Goal: Task Accomplishment & Management: Complete application form

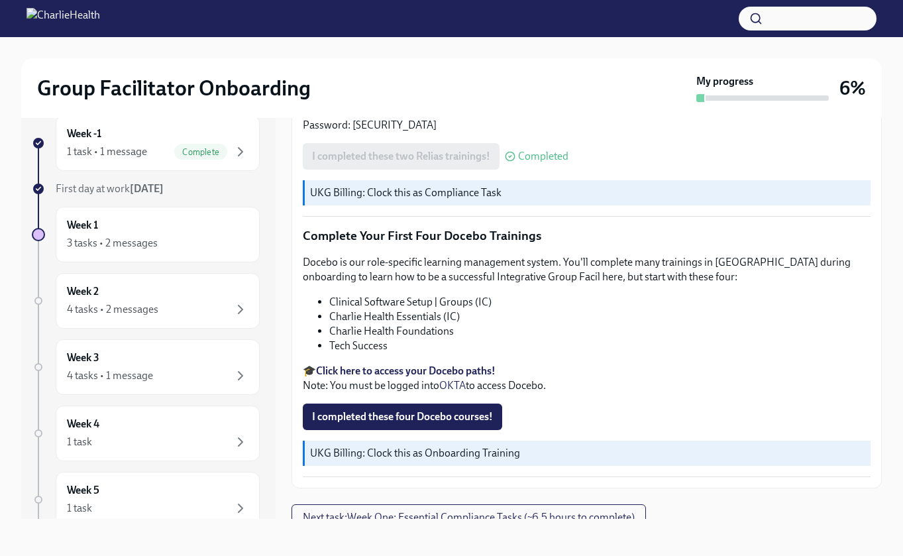
scroll to position [1792, 0]
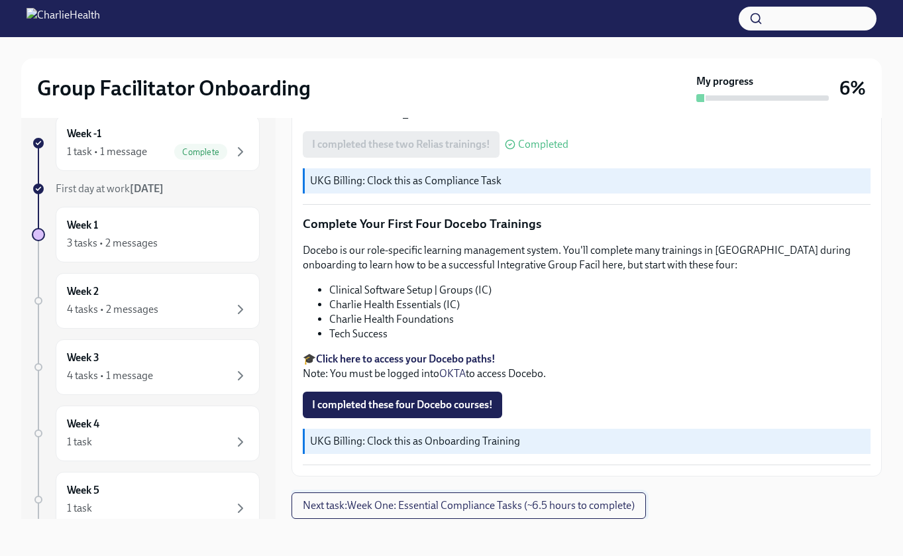
click at [543, 509] on span "Next task : Week One: Essential Compliance Tasks (~6.5 hours to complete)" at bounding box center [469, 505] width 332 height 13
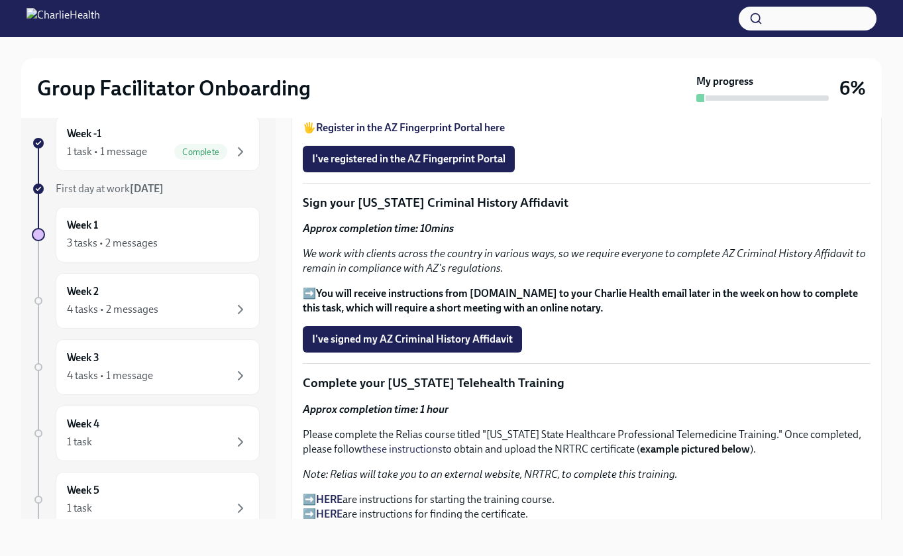
scroll to position [1507, 0]
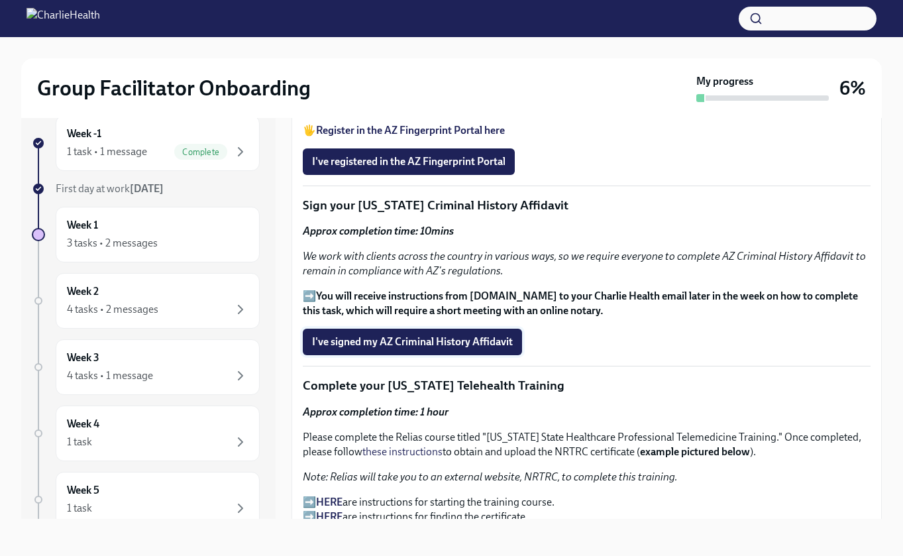
click at [432, 344] on span "I've signed my AZ Criminal History Affidavit" at bounding box center [412, 341] width 201 height 13
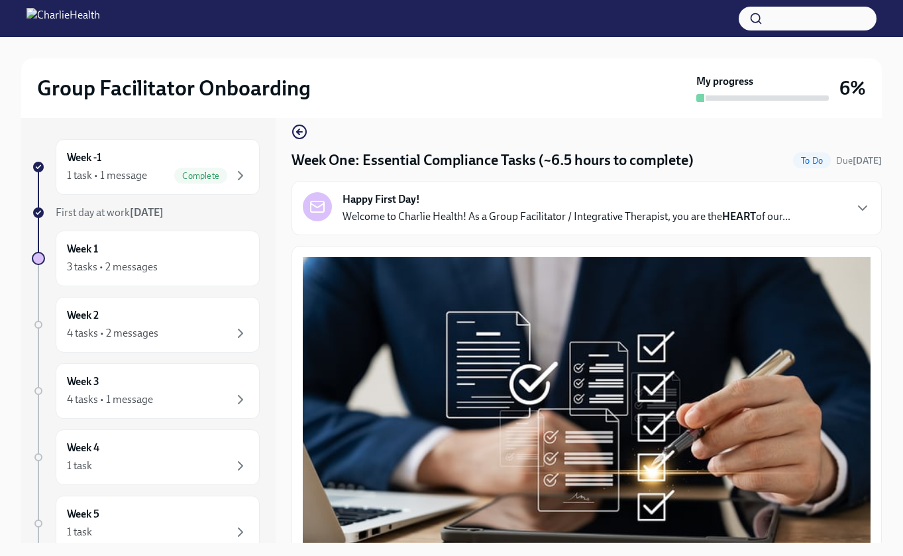
scroll to position [0, 0]
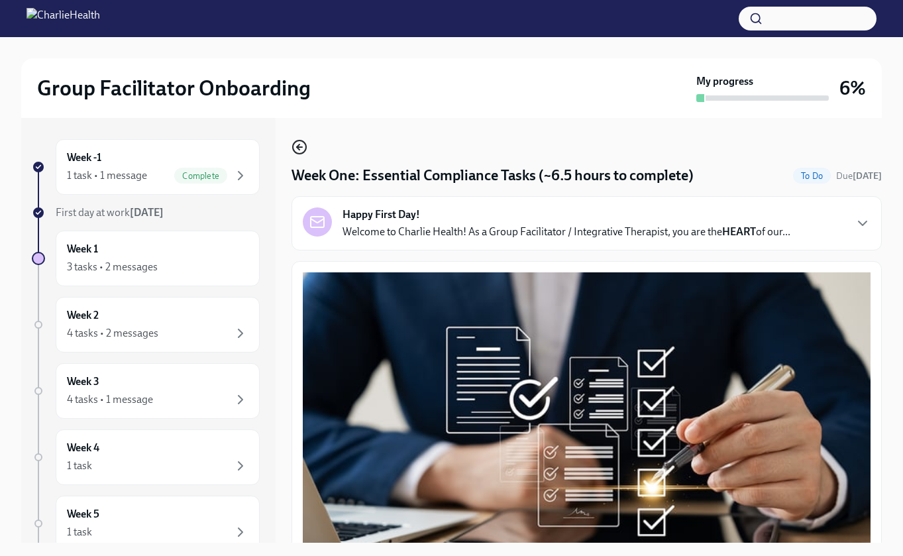
click at [295, 149] on icon "button" at bounding box center [300, 147] width 16 height 16
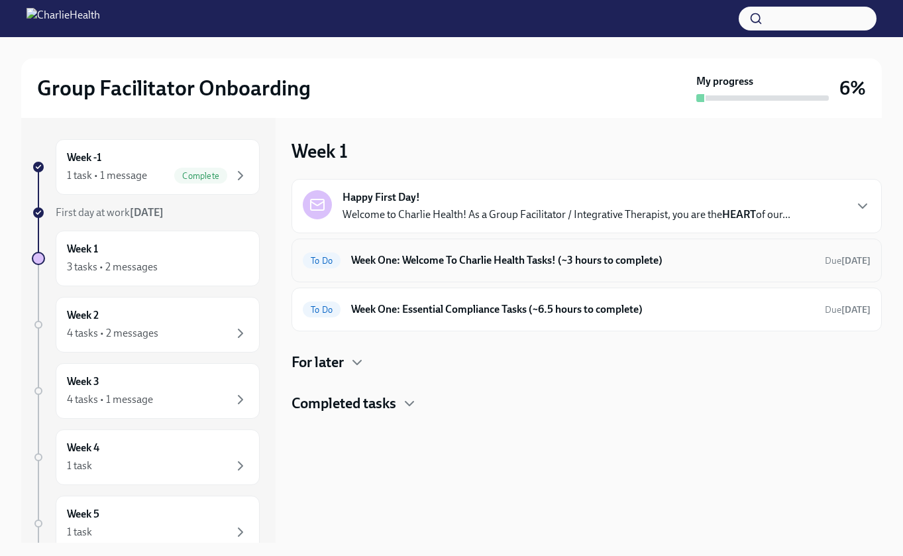
click at [535, 258] on h6 "Week One: Welcome To Charlie Health Tasks! (~3 hours to complete)" at bounding box center [582, 260] width 463 height 15
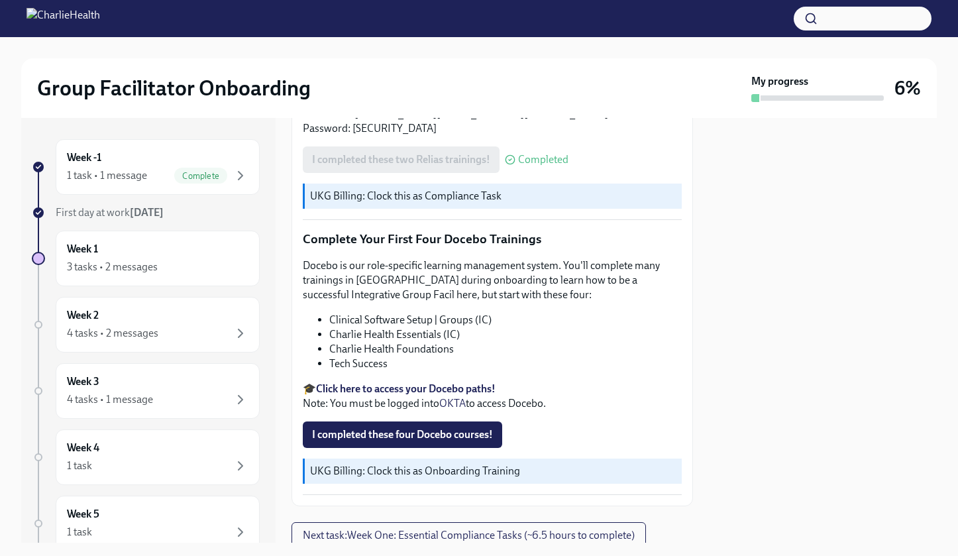
scroll to position [1675, 0]
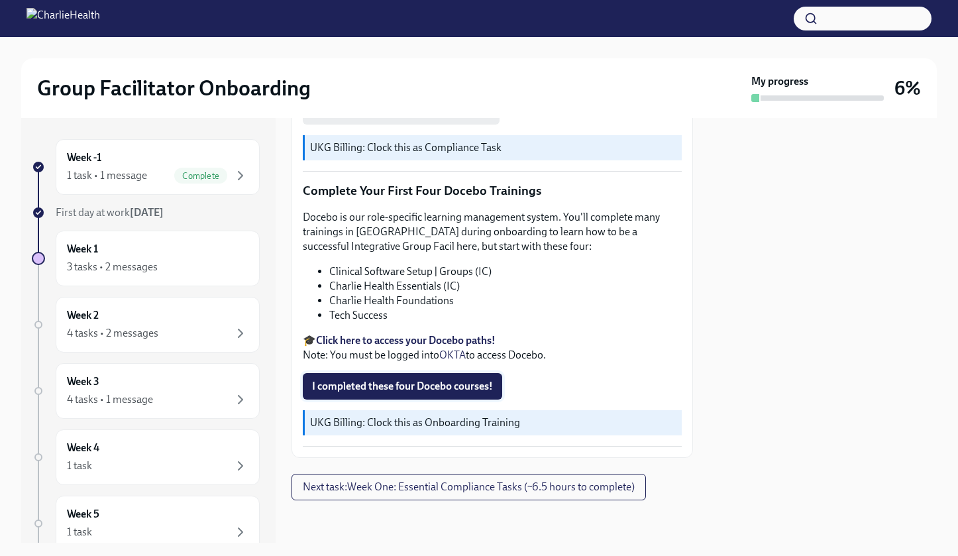
click at [411, 391] on span "I completed these four Docebo courses!" at bounding box center [402, 386] width 181 height 13
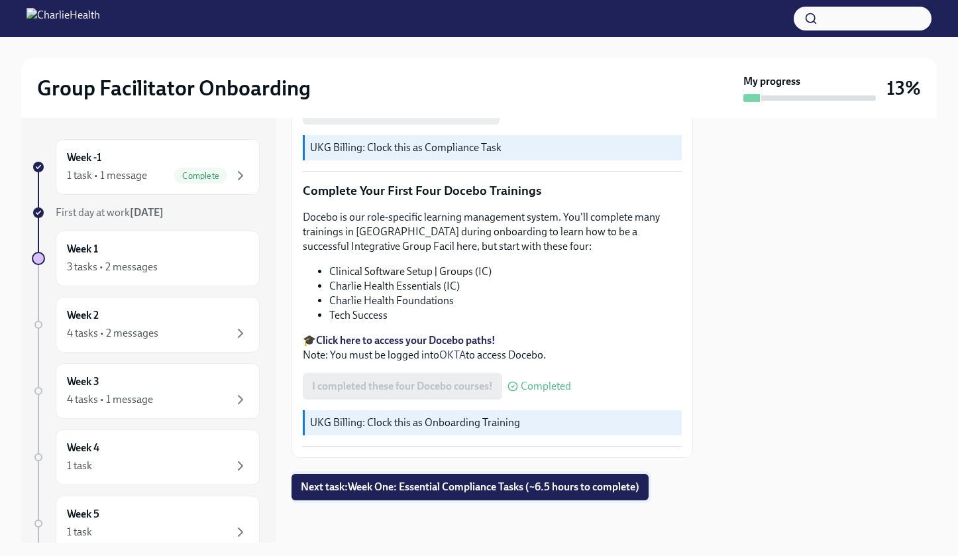
click at [463, 490] on span "Next task : Week One: Essential Compliance Tasks (~6.5 hours to complete)" at bounding box center [470, 486] width 339 height 13
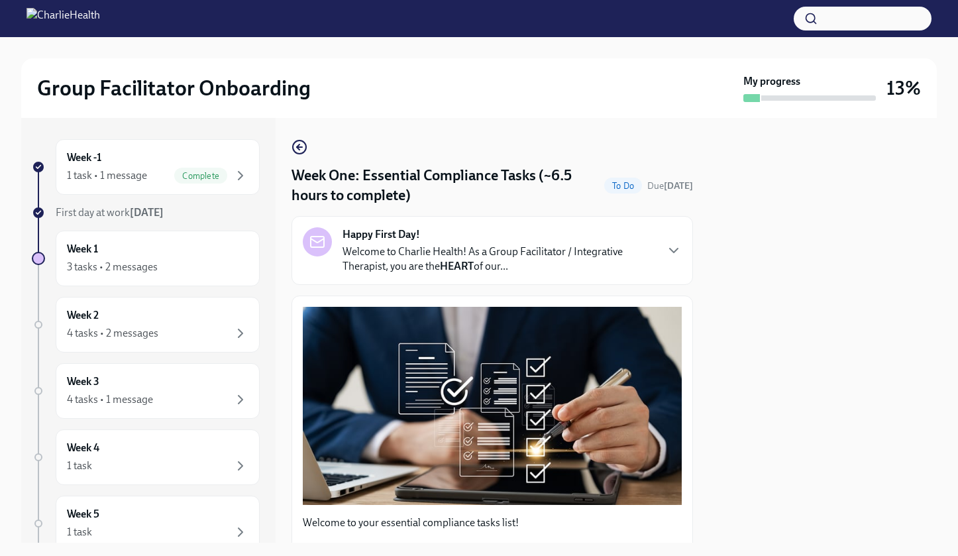
click at [296, 139] on link at bounding box center [300, 147] width 16 height 16
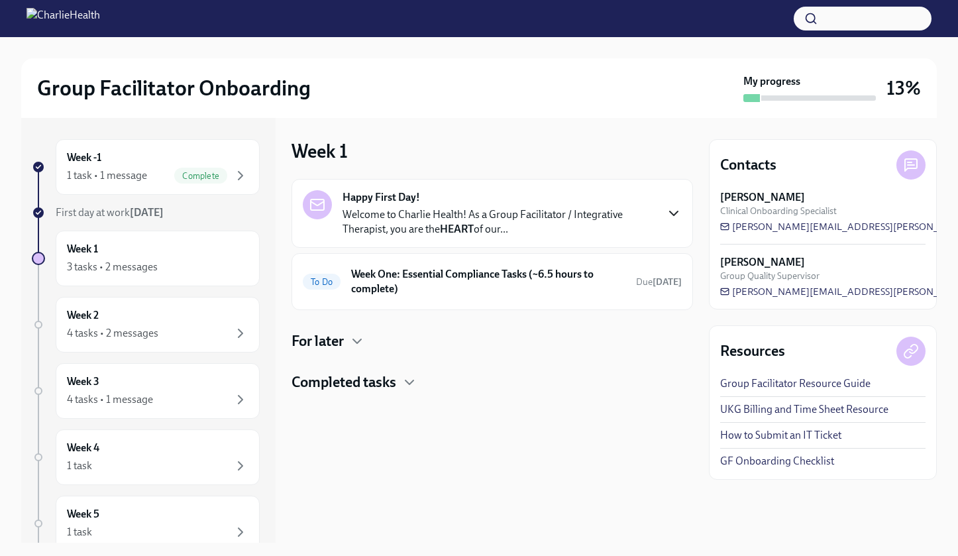
click at [680, 212] on icon "button" at bounding box center [674, 213] width 16 height 16
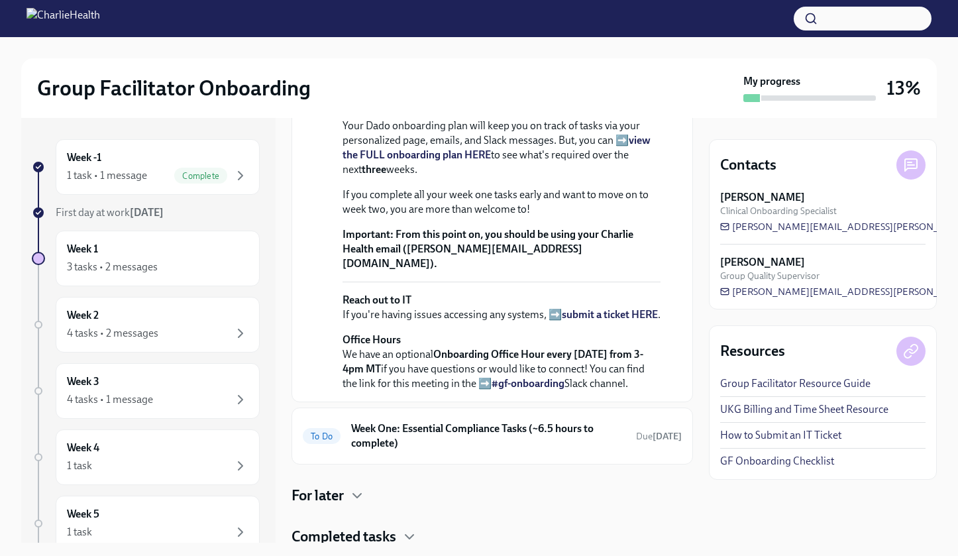
scroll to position [472, 0]
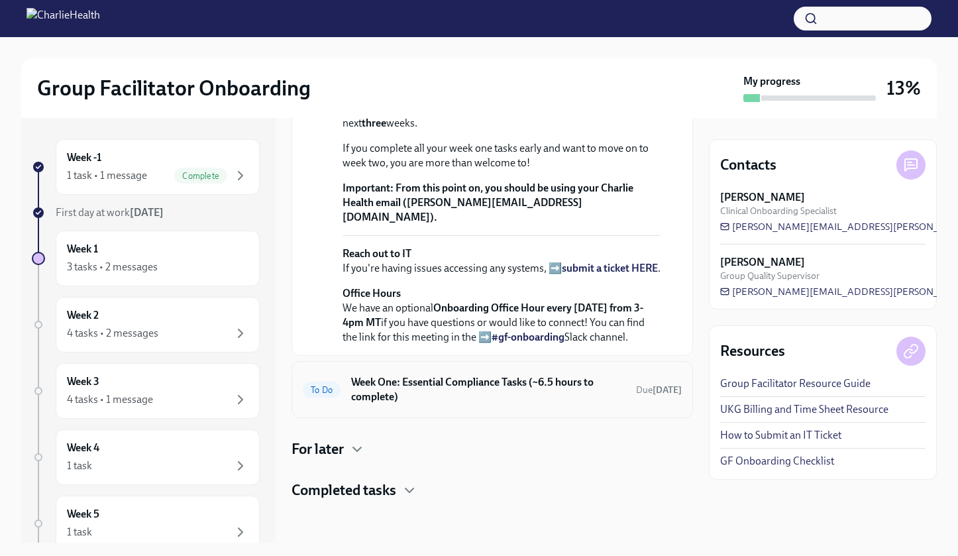
click at [594, 404] on h6 "Week One: Essential Compliance Tasks (~6.5 hours to complete)" at bounding box center [488, 389] width 274 height 29
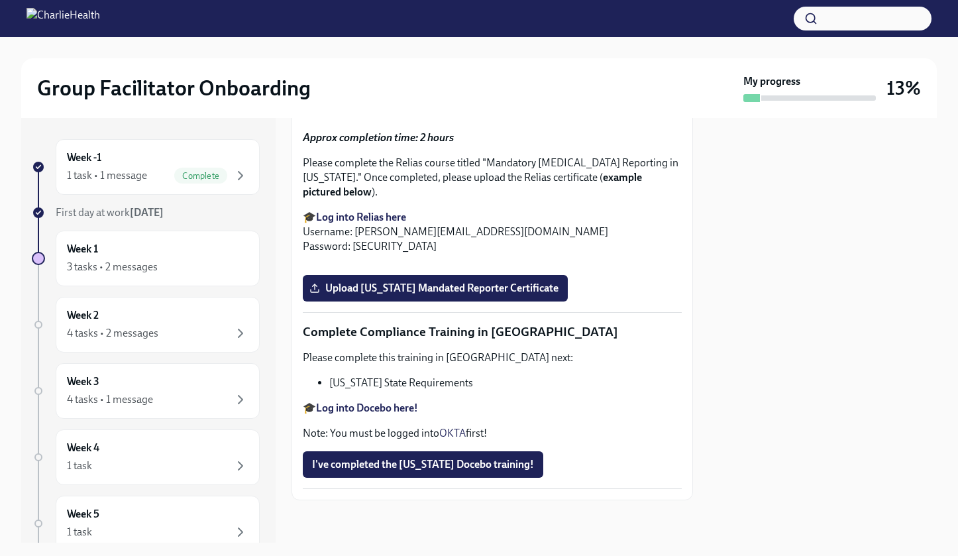
scroll to position [2832, 0]
click at [143, 268] on div "3 tasks • 2 messages" at bounding box center [112, 267] width 91 height 15
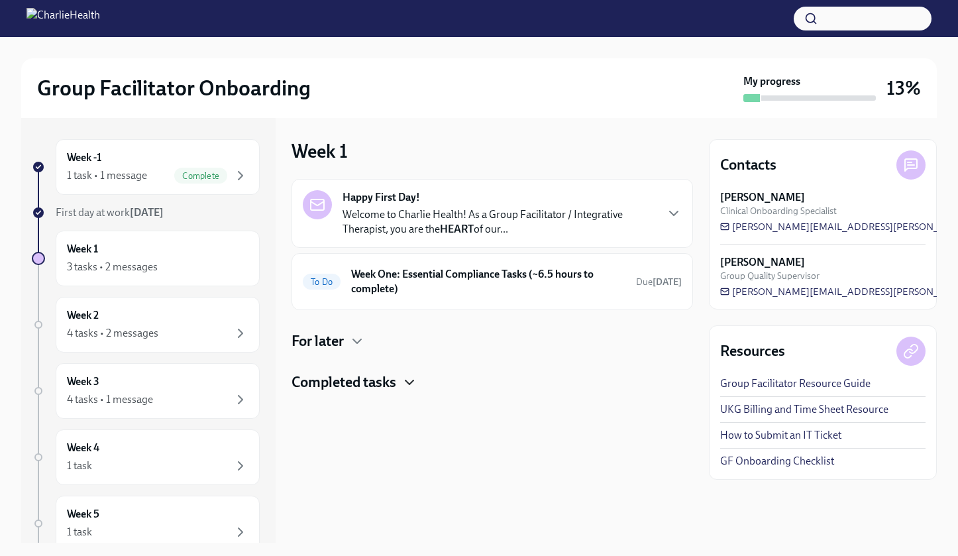
click at [414, 386] on icon "button" at bounding box center [410, 382] width 16 height 16
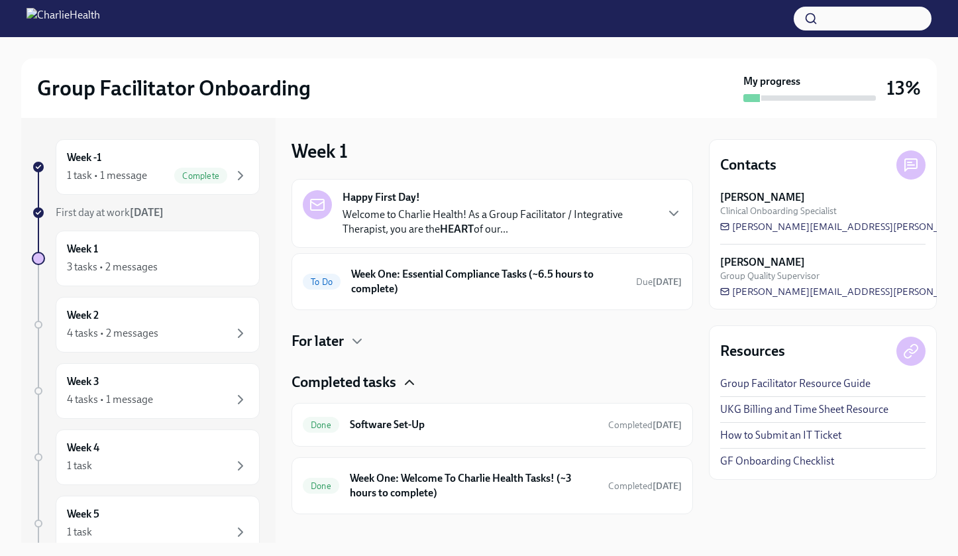
scroll to position [14, 0]
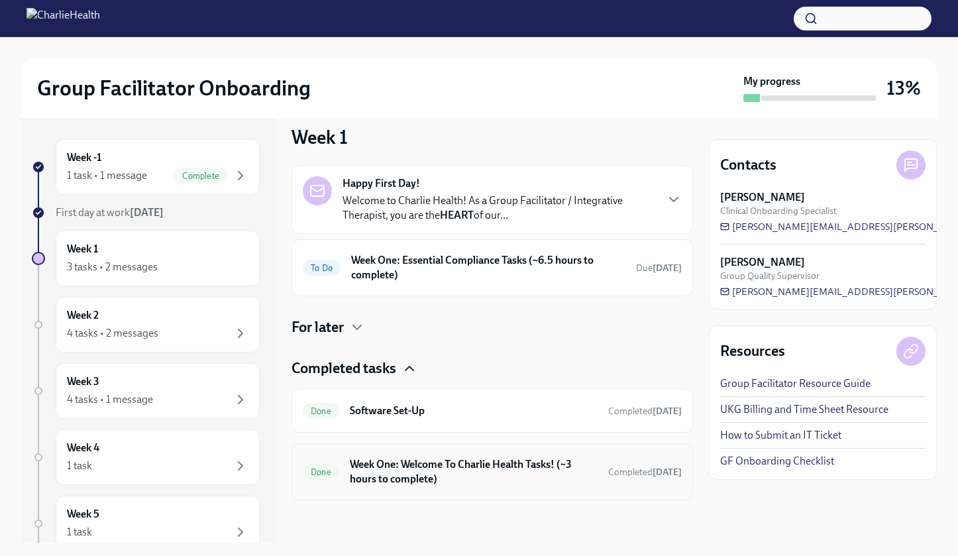
click at [447, 479] on h6 "Week One: Welcome To Charlie Health Tasks! (~3 hours to complete)" at bounding box center [474, 471] width 248 height 29
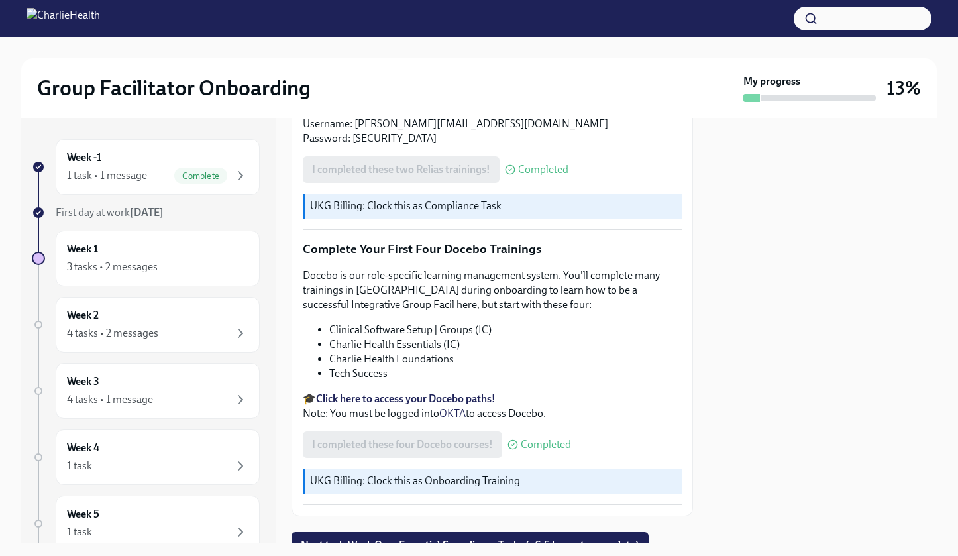
scroll to position [1675, 0]
